Goal: Transaction & Acquisition: Book appointment/travel/reservation

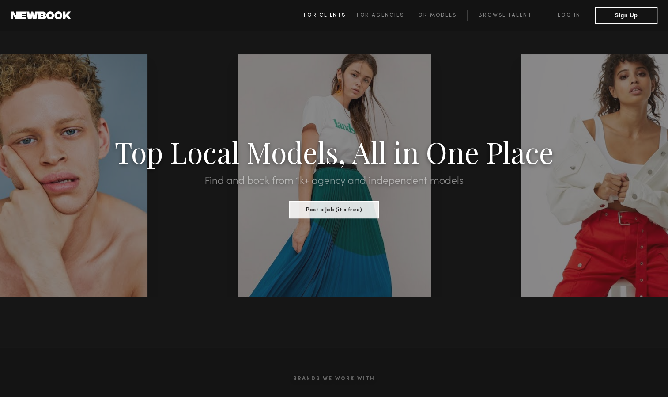
click at [323, 15] on span "For Clients" at bounding box center [325, 15] width 42 height 5
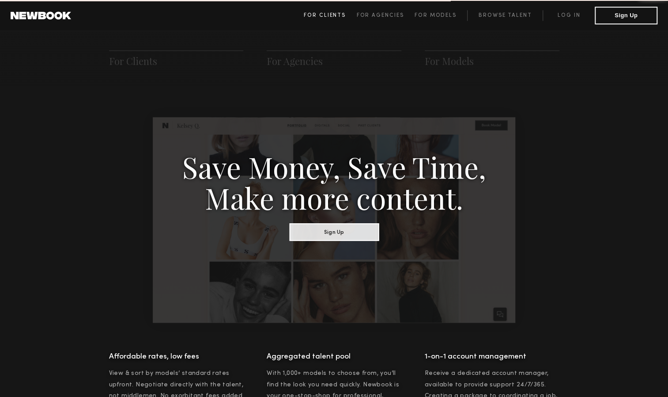
scroll to position [440, 0]
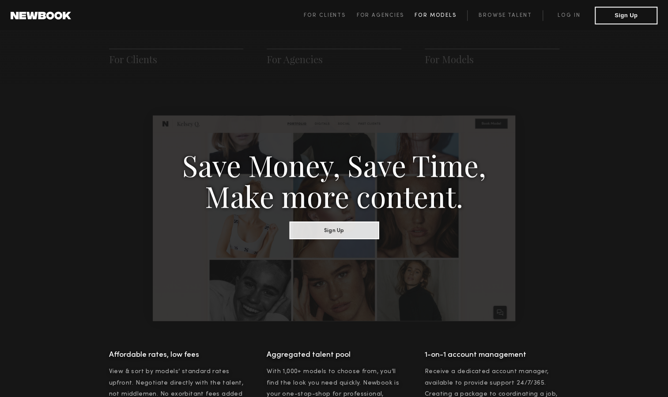
click at [436, 16] on span "For Models" at bounding box center [436, 15] width 42 height 5
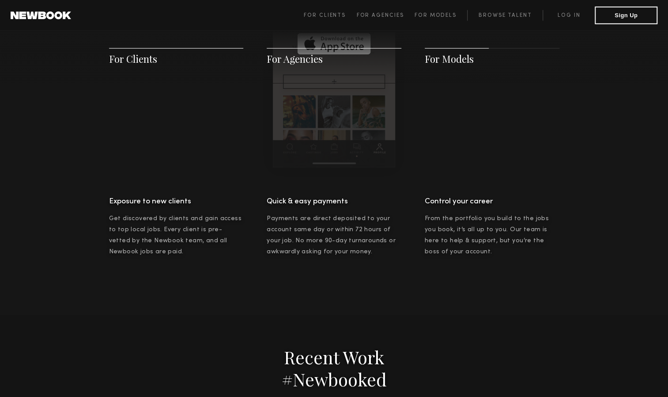
scroll to position [1494, 0]
click at [570, 16] on link "Log in" at bounding box center [569, 15] width 52 height 11
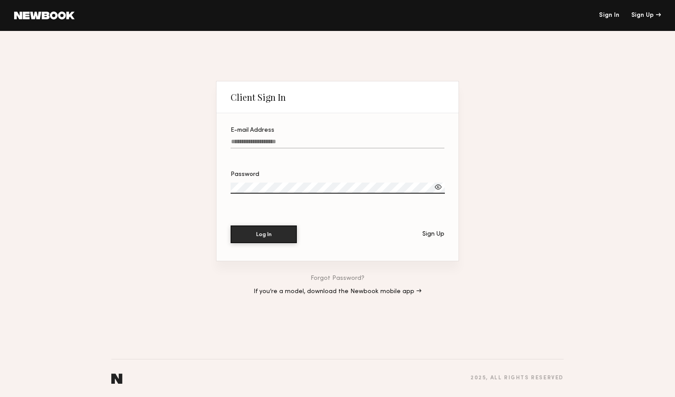
click at [292, 136] on label "E-mail Address" at bounding box center [338, 142] width 214 height 30
click at [292, 138] on input "E-mail Address" at bounding box center [338, 143] width 214 height 10
type input "**********"
click at [436, 189] on div at bounding box center [438, 186] width 9 height 9
click at [401, 193] on label "Password Required" at bounding box center [338, 186] width 214 height 30
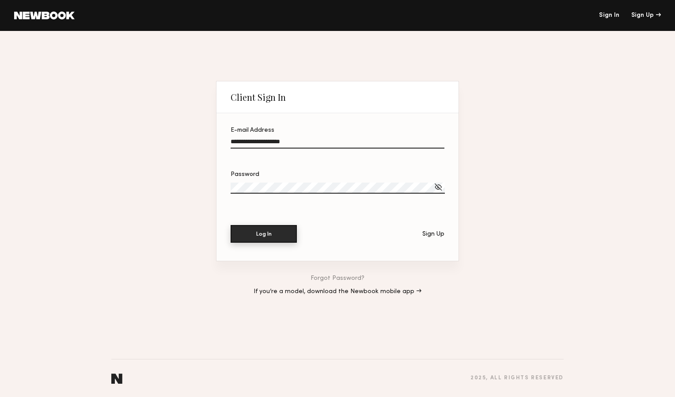
click at [275, 237] on button "Log In" at bounding box center [264, 234] width 66 height 18
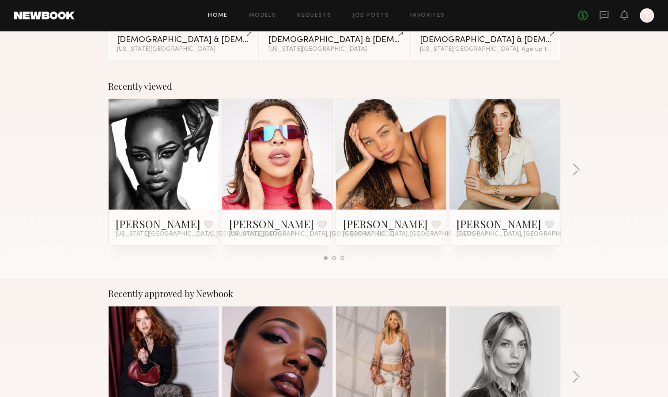
scroll to position [102, 0]
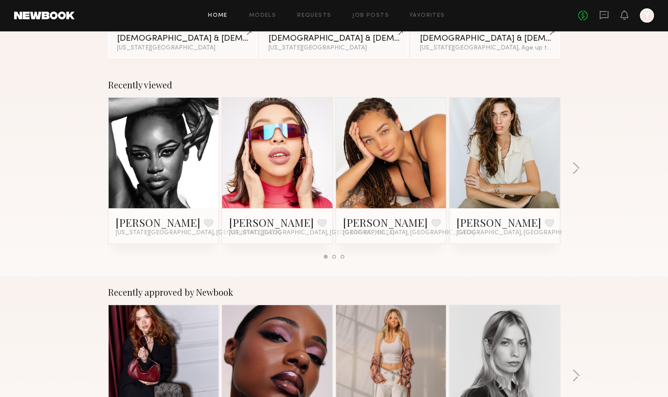
click at [283, 180] on link at bounding box center [277, 153] width 54 height 110
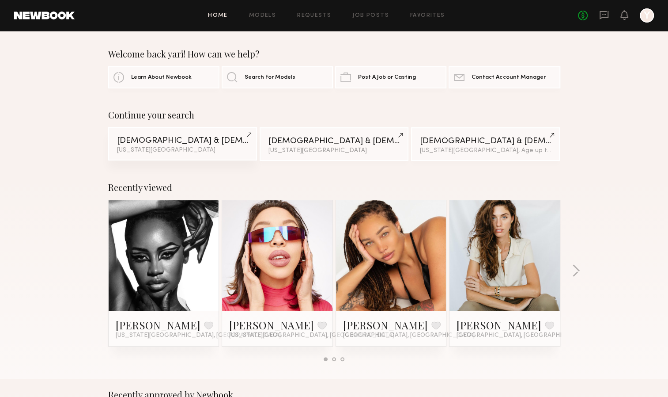
click at [174, 152] on div "New York City" at bounding box center [182, 150] width 131 height 6
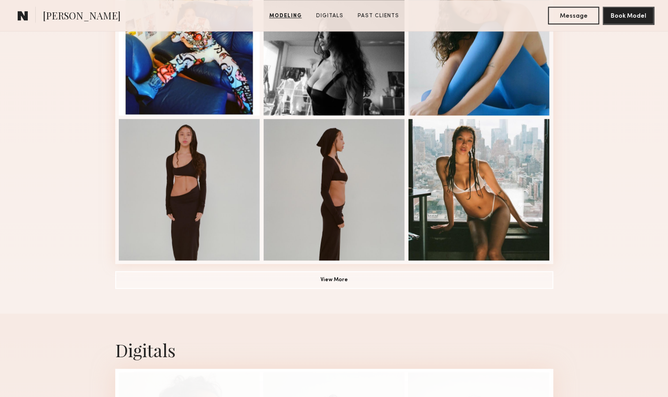
scroll to position [577, 0]
click at [324, 286] on button "View More" at bounding box center [334, 279] width 438 height 18
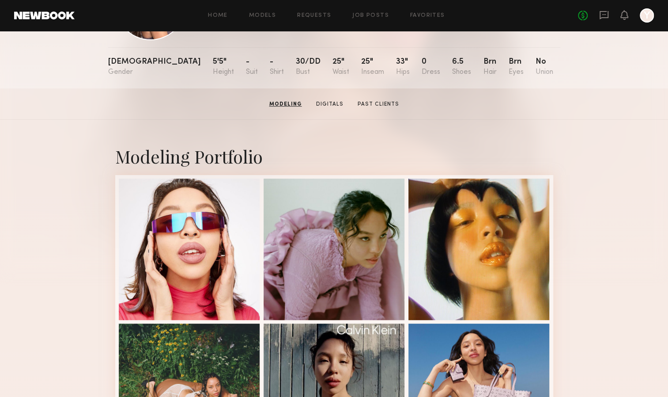
scroll to position [0, 0]
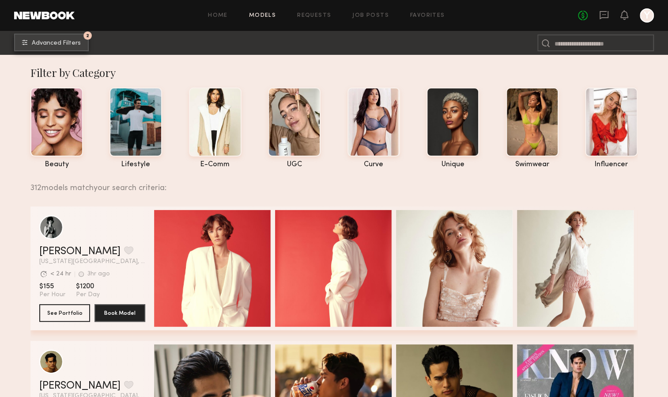
click at [35, 38] on button "2 Advanced Filters" at bounding box center [51, 43] width 75 height 18
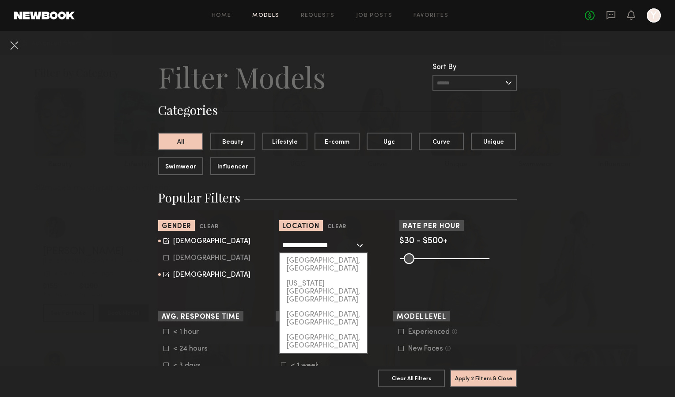
click at [317, 252] on input "**********" at bounding box center [318, 244] width 72 height 15
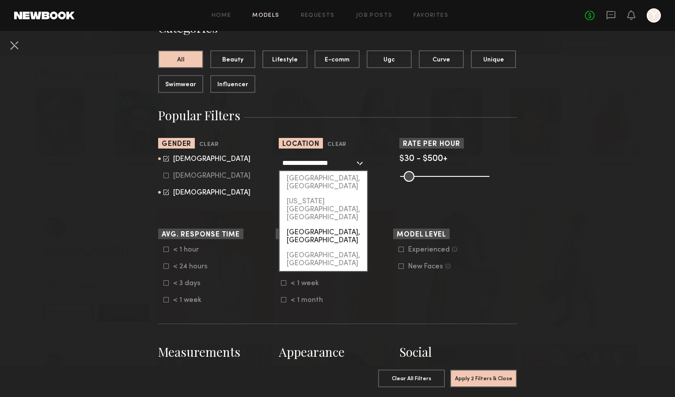
scroll to position [83, 0]
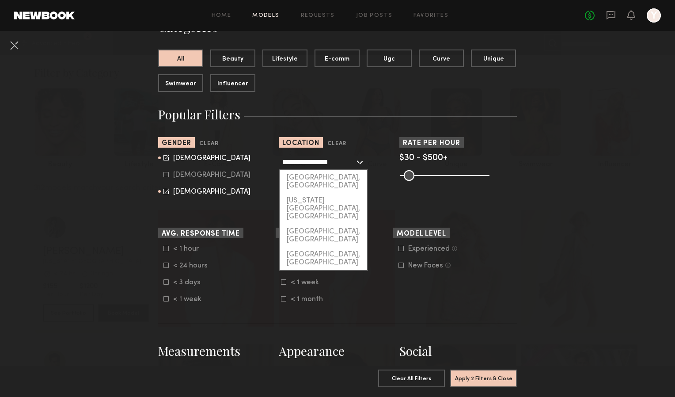
click at [321, 156] on input "**********" at bounding box center [318, 161] width 72 height 15
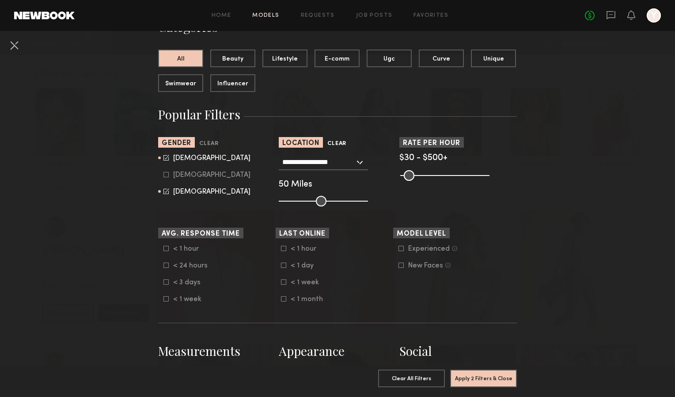
click at [331, 140] on button "Clear" at bounding box center [336, 144] width 19 height 10
click at [325, 160] on input "text" at bounding box center [318, 161] width 72 height 15
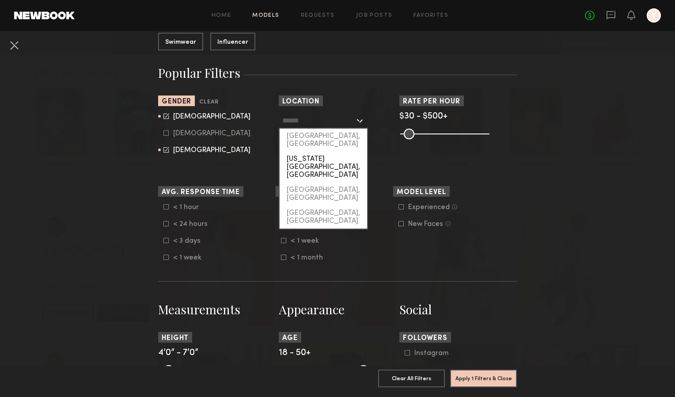
scroll to position [125, 0]
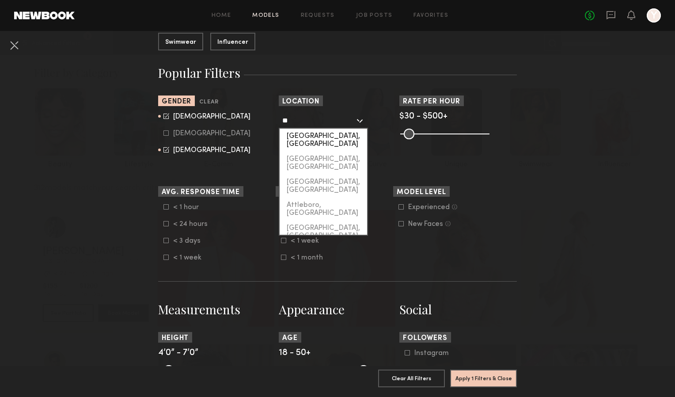
click at [298, 137] on div "[GEOGRAPHIC_DATA], [GEOGRAPHIC_DATA]" at bounding box center [323, 140] width 87 height 23
type input "**********"
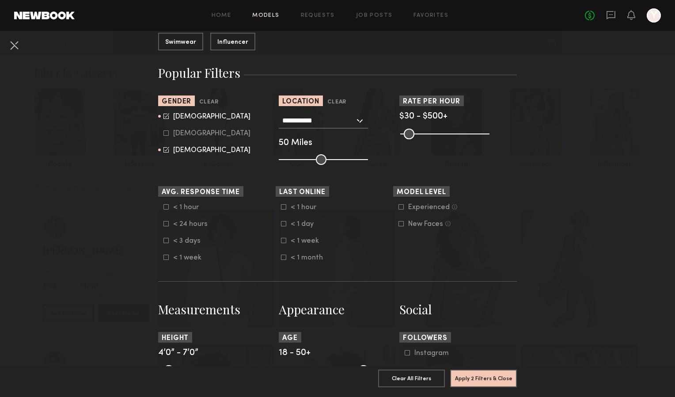
click at [165, 117] on icon at bounding box center [167, 115] width 4 height 4
click at [164, 132] on icon at bounding box center [165, 132] width 5 height 5
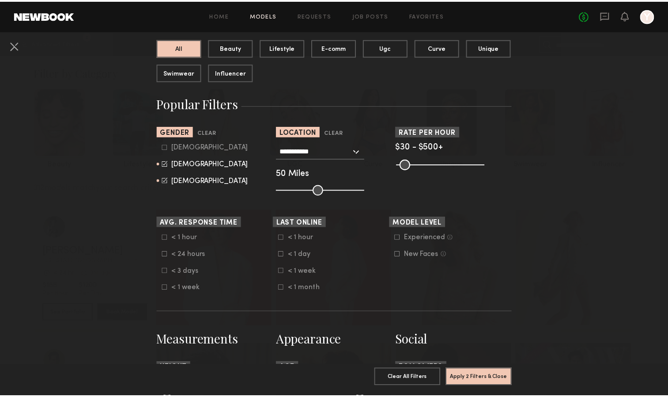
scroll to position [94, 0]
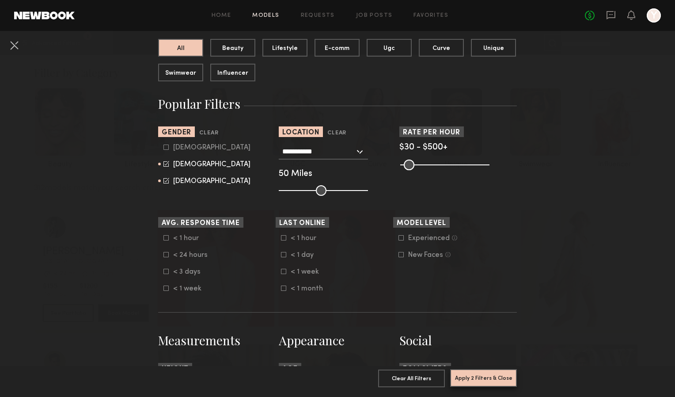
click at [476, 376] on button "Apply 2 Filters & Close" at bounding box center [483, 378] width 67 height 18
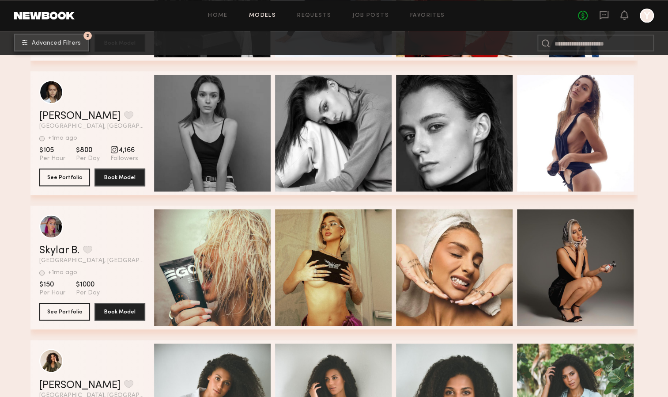
scroll to position [673, 0]
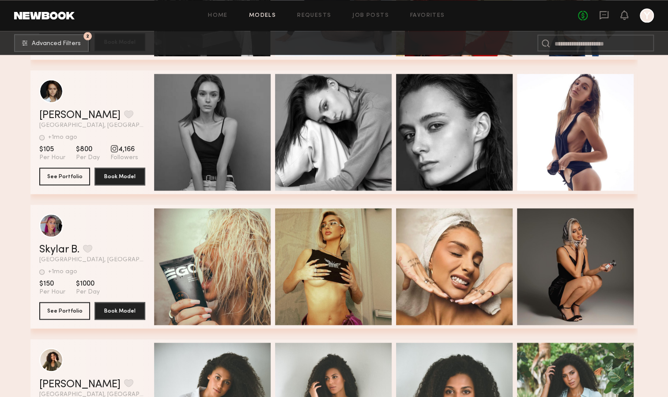
click at [99, 261] on span "[GEOGRAPHIC_DATA], [GEOGRAPHIC_DATA]" at bounding box center [92, 260] width 106 height 6
click at [116, 258] on div "Skylar B. Favorite Atlanta, GA +1mo ago Last Online" at bounding box center [92, 253] width 106 height 19
click at [65, 312] on button "See Portfolio" at bounding box center [64, 310] width 51 height 18
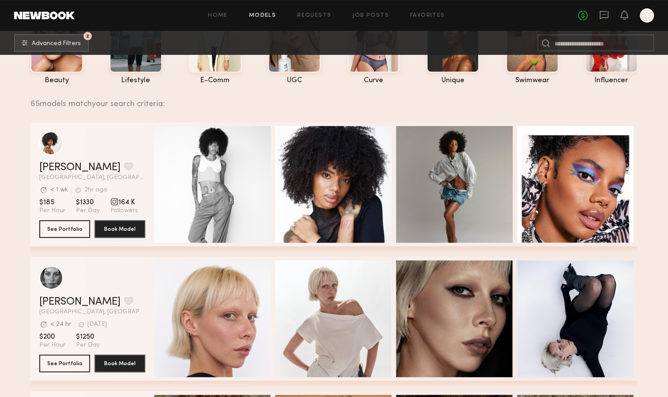
scroll to position [91, 0]
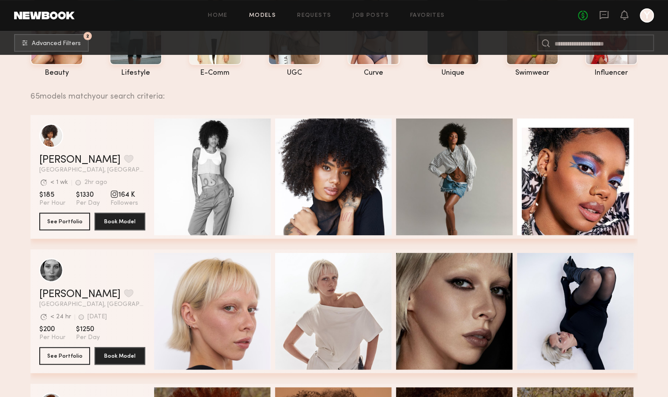
click at [640, 15] on div at bounding box center [647, 15] width 14 height 14
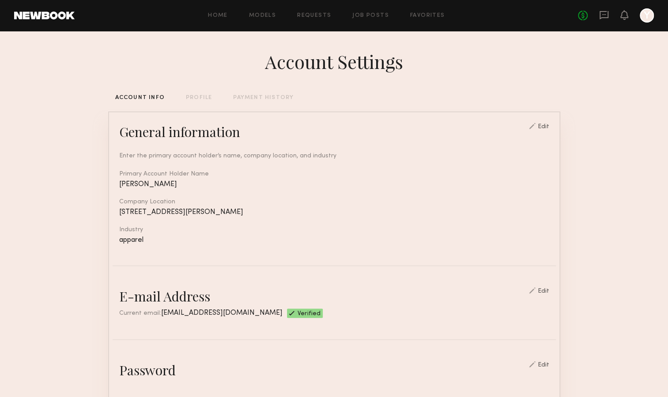
click at [498, 203] on div "Company Location" at bounding box center [334, 202] width 430 height 6
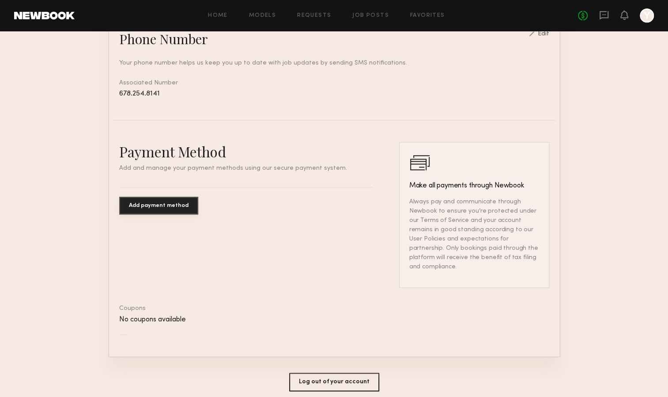
scroll to position [433, 0]
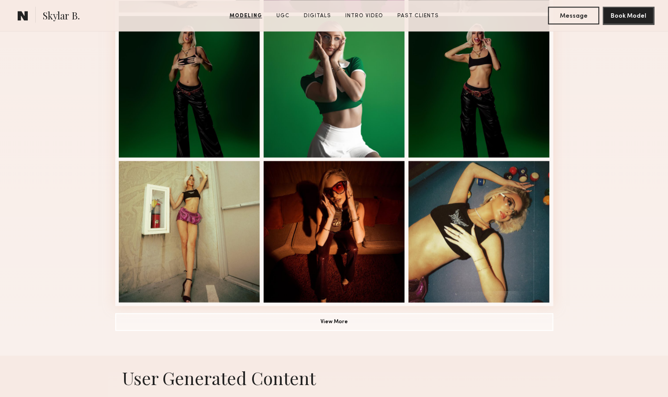
scroll to position [535, 0]
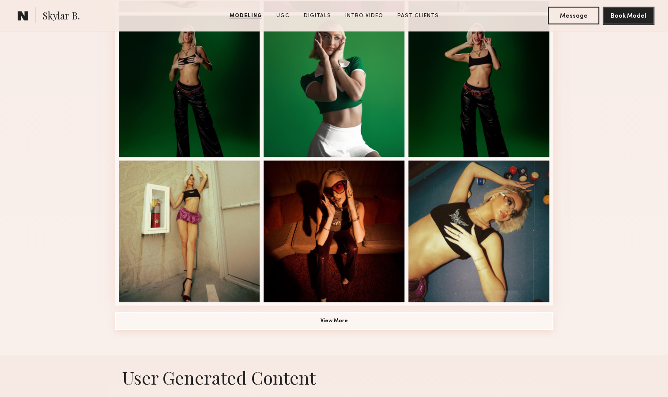
click at [246, 324] on button "View More" at bounding box center [334, 321] width 438 height 18
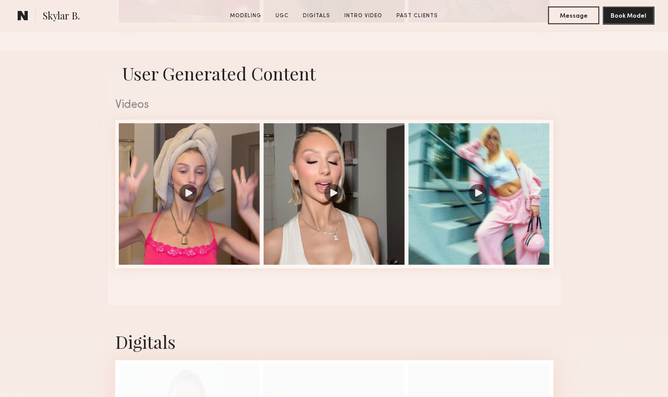
scroll to position [1395, 0]
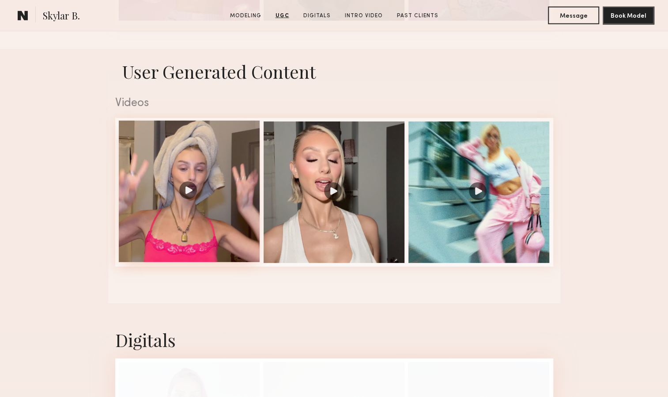
click at [188, 197] on div at bounding box center [189, 191] width 141 height 141
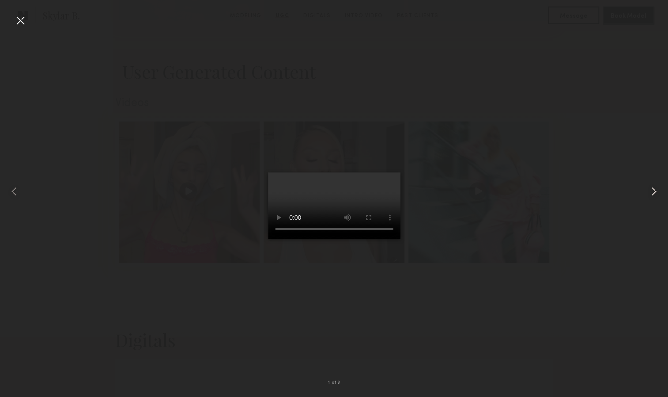
click at [654, 190] on common-icon at bounding box center [654, 191] width 14 height 14
click at [16, 26] on div at bounding box center [20, 20] width 14 height 14
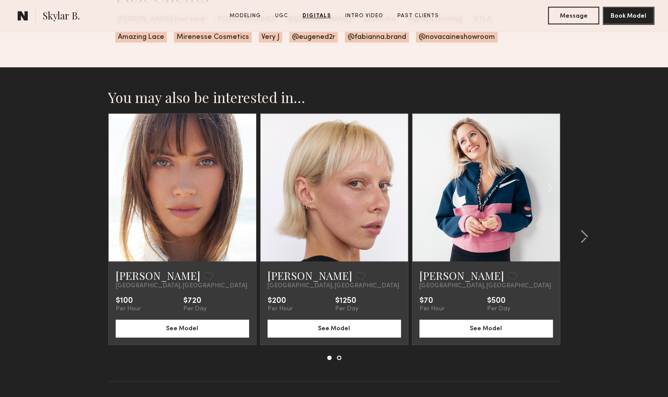
scroll to position [2445, 0]
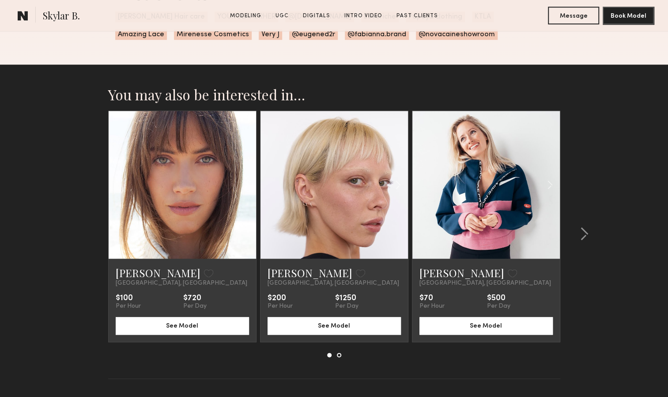
click at [343, 250] on link at bounding box center [334, 184] width 50 height 147
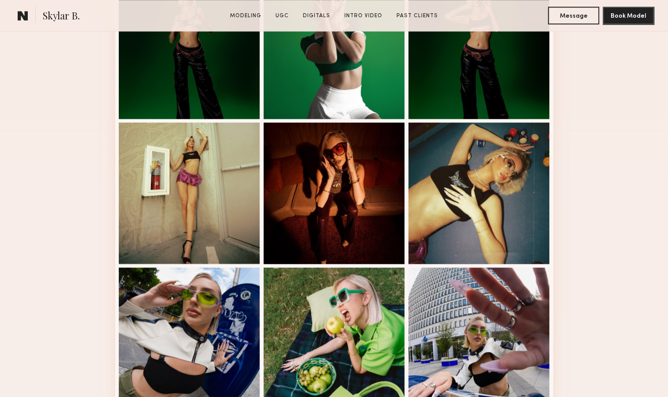
scroll to position [0, 0]
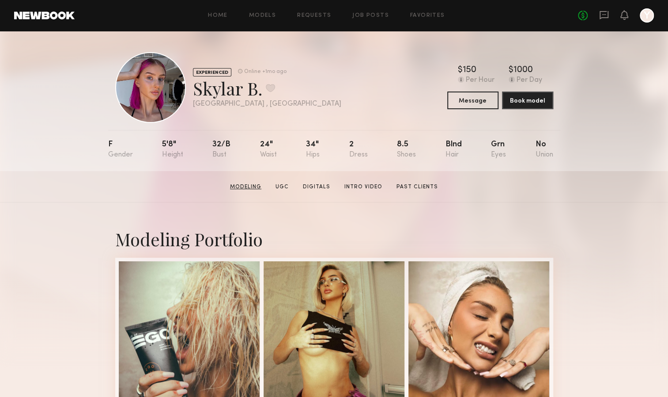
click at [255, 191] on link "Modeling" at bounding box center [246, 187] width 38 height 8
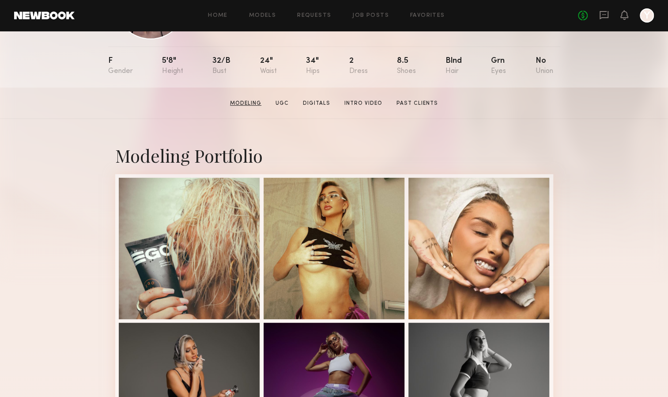
scroll to position [152, 0]
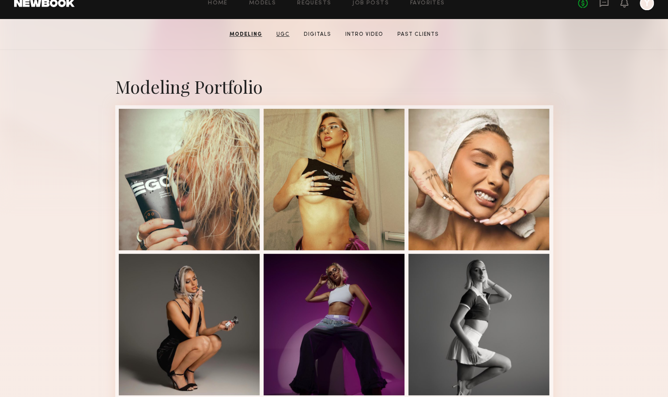
click at [280, 34] on link "UGC" at bounding box center [283, 34] width 20 height 8
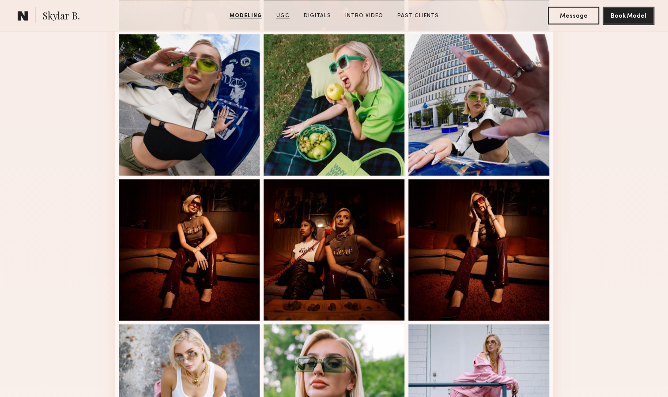
scroll to position [1394, 0]
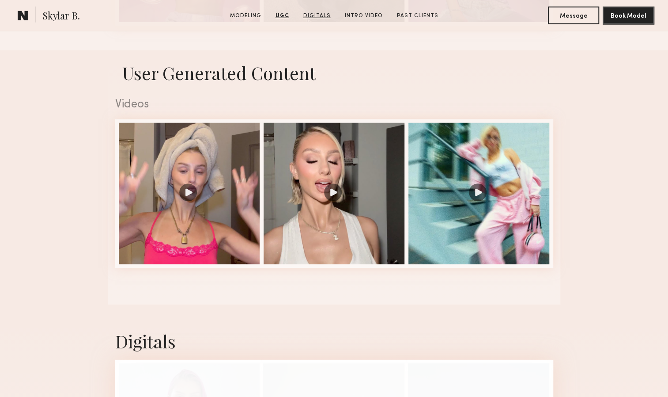
click at [314, 13] on link "Digitals" at bounding box center [317, 16] width 34 height 8
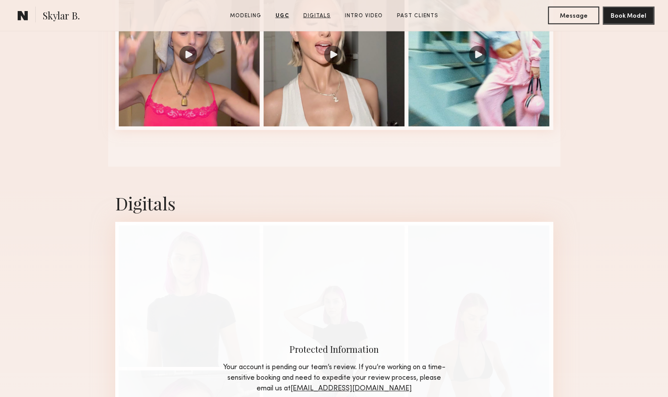
scroll to position [1651, 0]
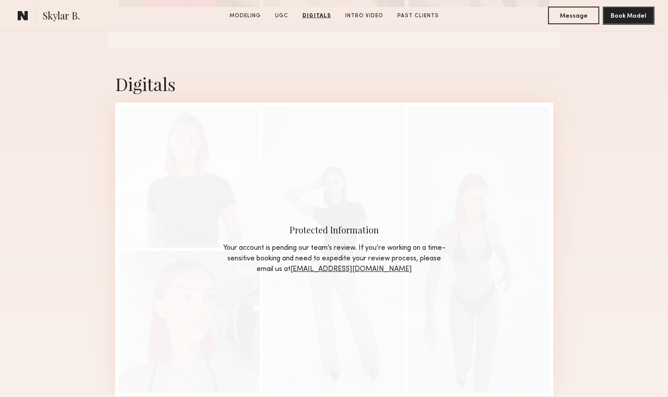
click at [255, 179] on div "Protected Information Your account is pending our team’s review. If you’re work…" at bounding box center [334, 248] width 438 height 293
click at [359, 20] on section "Skylar B. Modeling UGC Digitals Intro Video Past Clients Message Book Model" at bounding box center [334, 15] width 668 height 31
click at [365, 13] on link "Intro Video" at bounding box center [364, 16] width 45 height 8
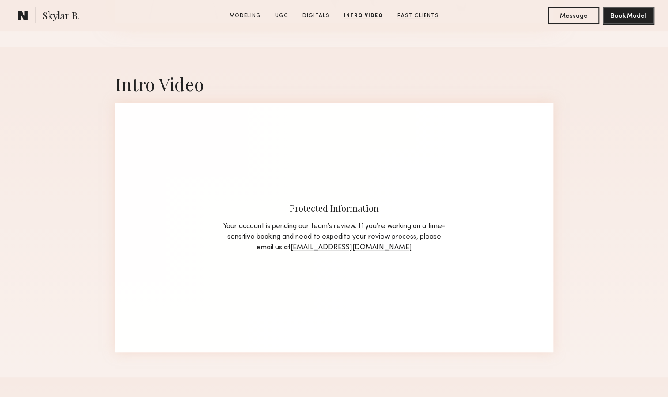
click at [407, 17] on link "Past Clients" at bounding box center [418, 16] width 49 height 8
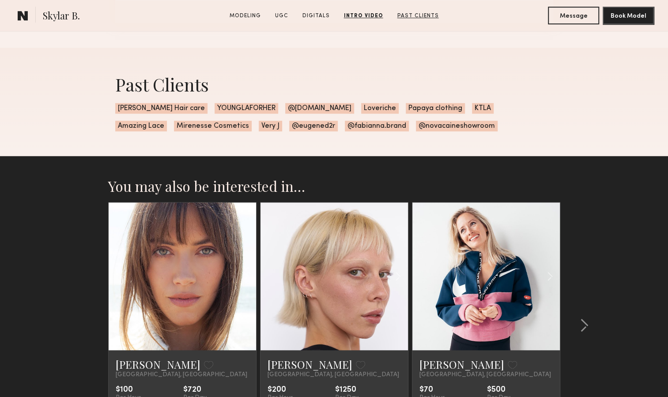
scroll to position [2354, 0]
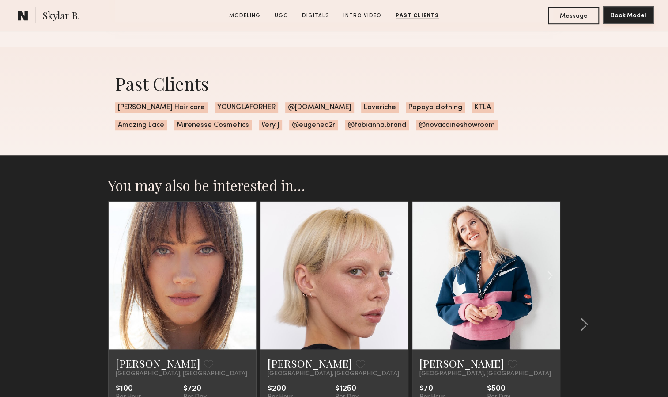
click at [635, 10] on button "Book Model" at bounding box center [628, 15] width 51 height 18
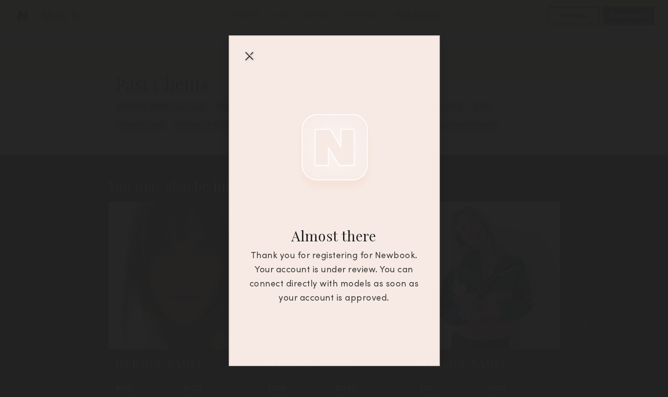
click at [251, 58] on div at bounding box center [249, 56] width 14 height 14
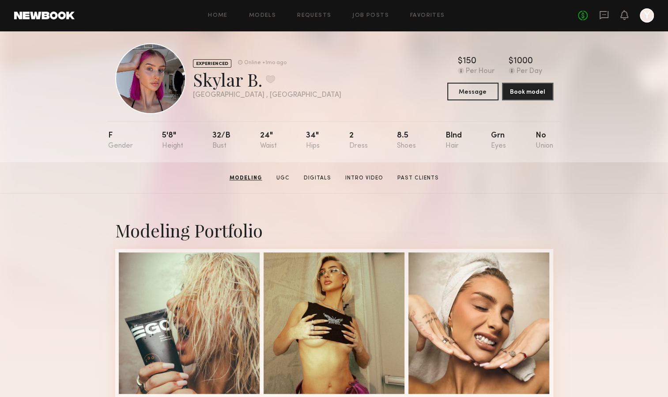
scroll to position [8, 0]
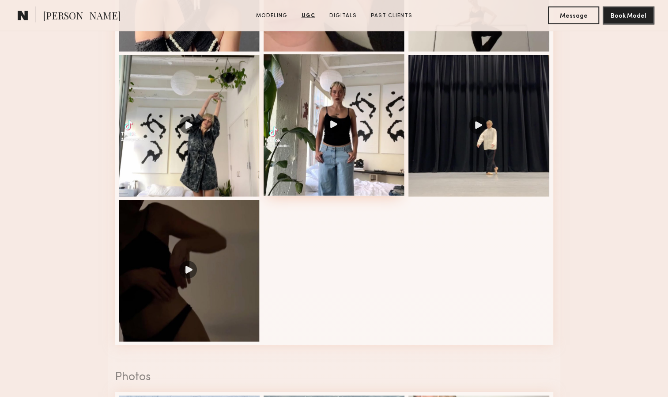
scroll to position [1051, 0]
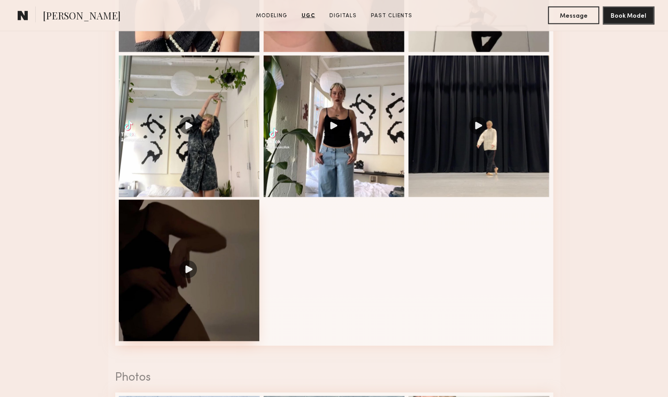
click at [187, 277] on div at bounding box center [189, 270] width 141 height 141
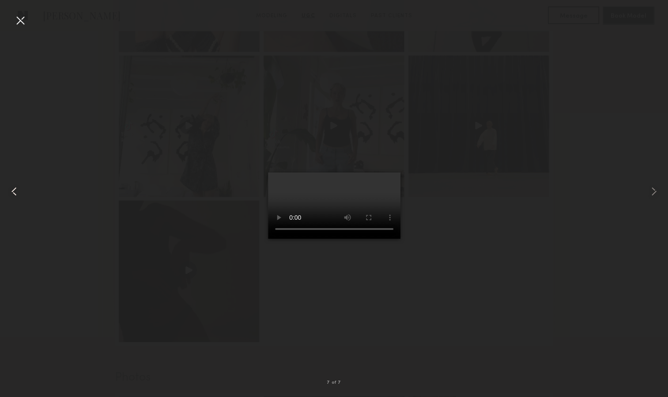
click at [14, 191] on common-icon at bounding box center [14, 191] width 14 height 14
click at [21, 20] on div at bounding box center [20, 20] width 14 height 14
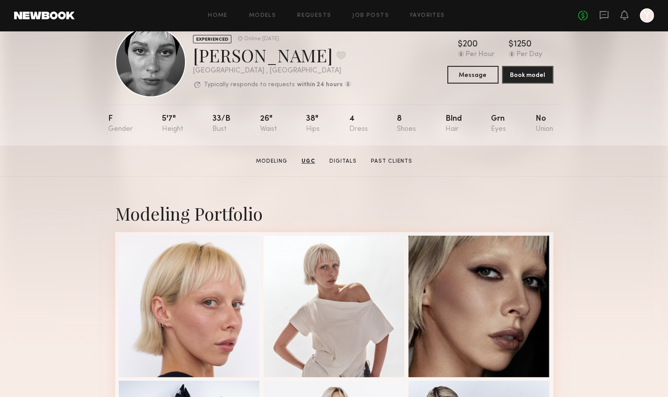
scroll to position [0, 0]
